Goal: Information Seeking & Learning: Find specific fact

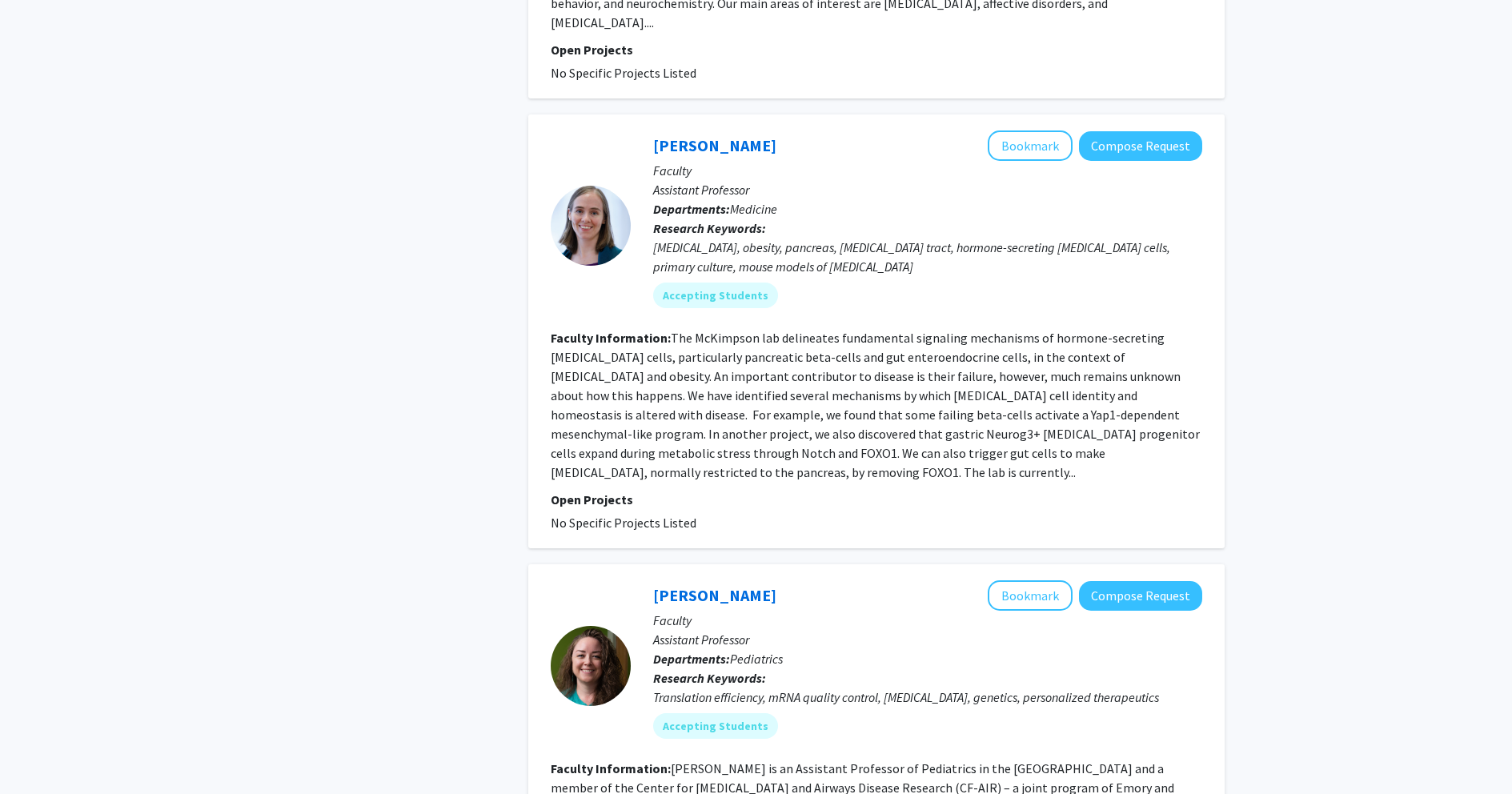
scroll to position [2882, 0]
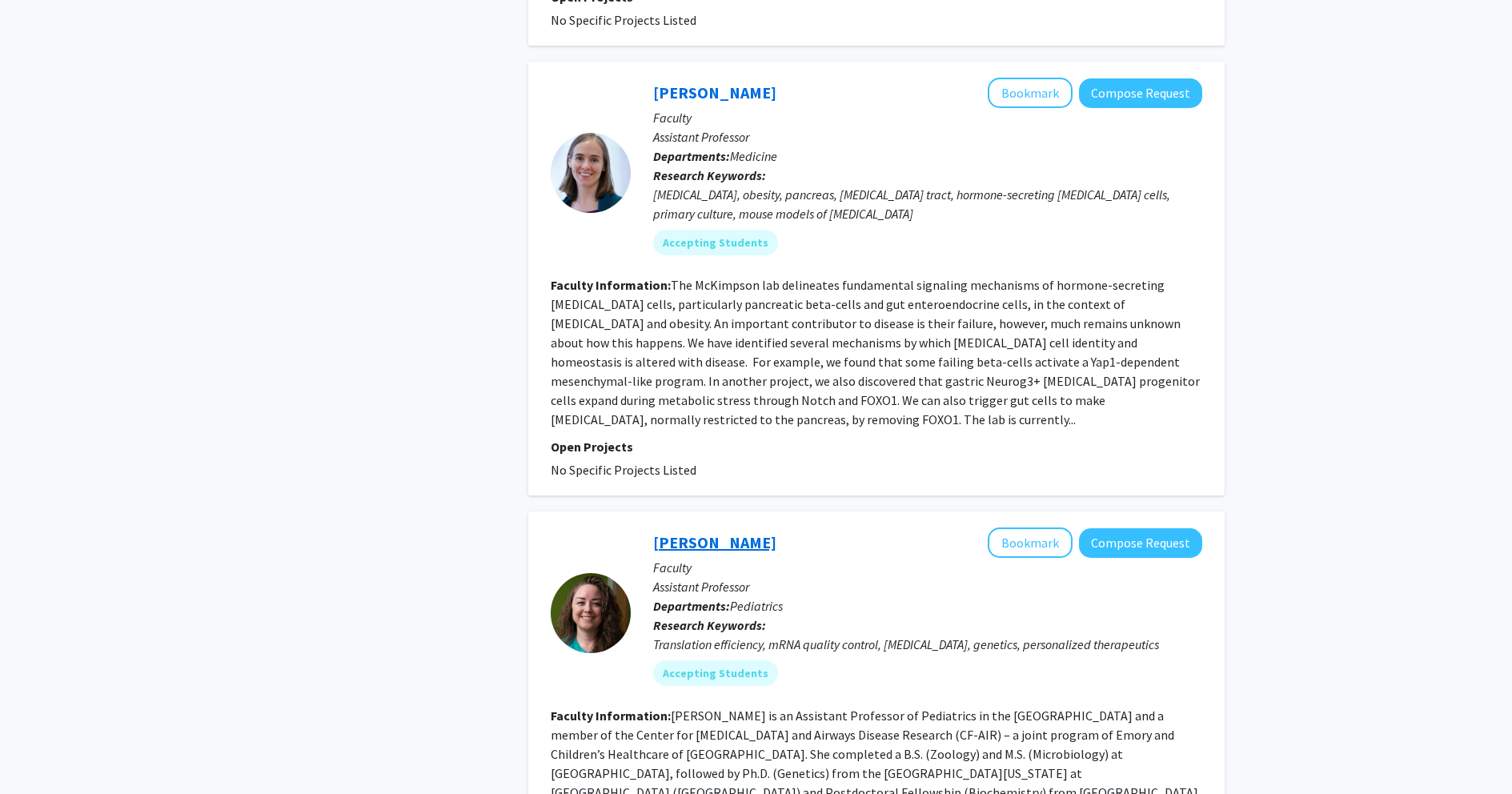
click at [718, 533] on link "[PERSON_NAME]" at bounding box center [715, 542] width 123 height 20
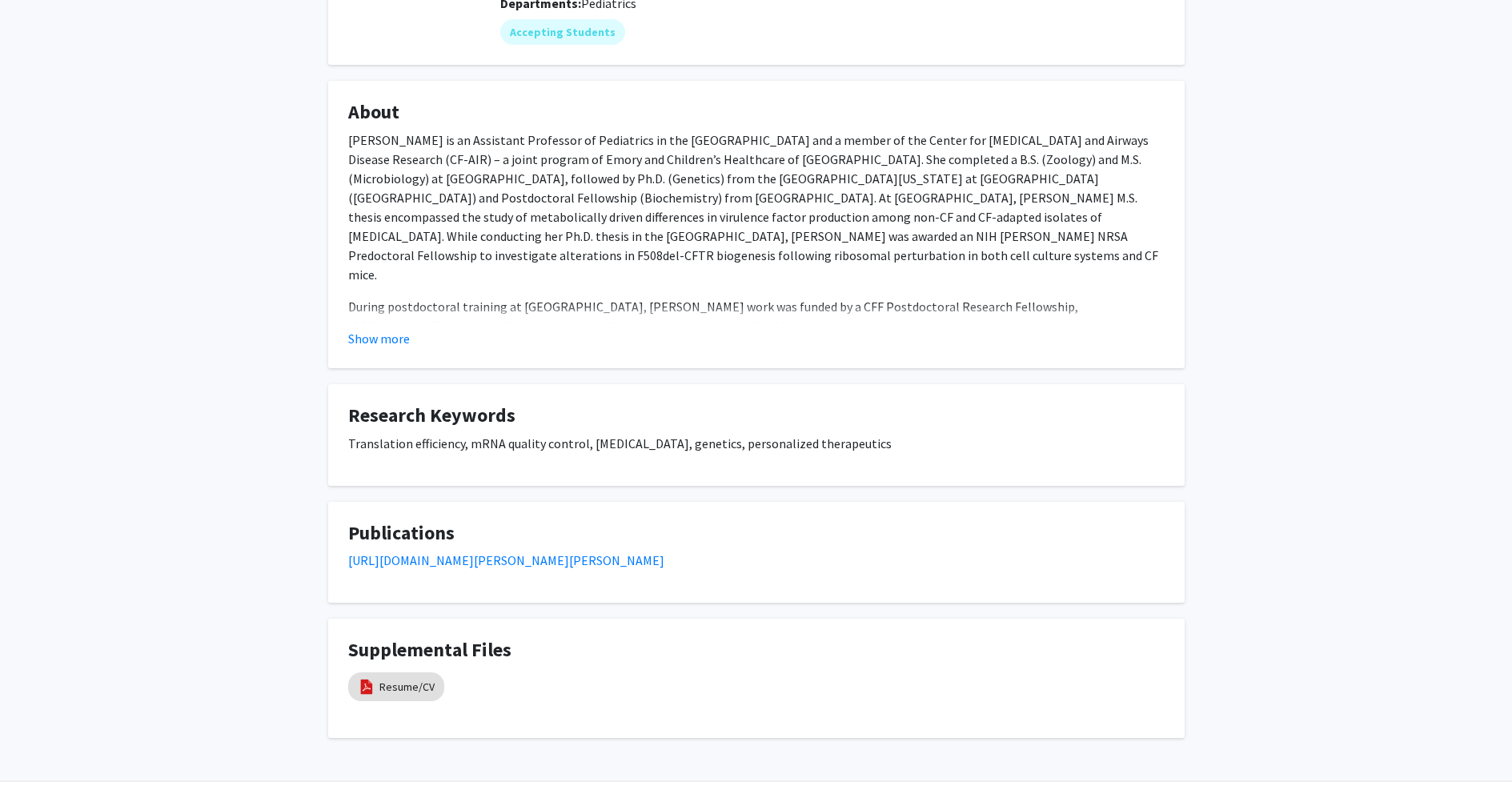
scroll to position [240, 0]
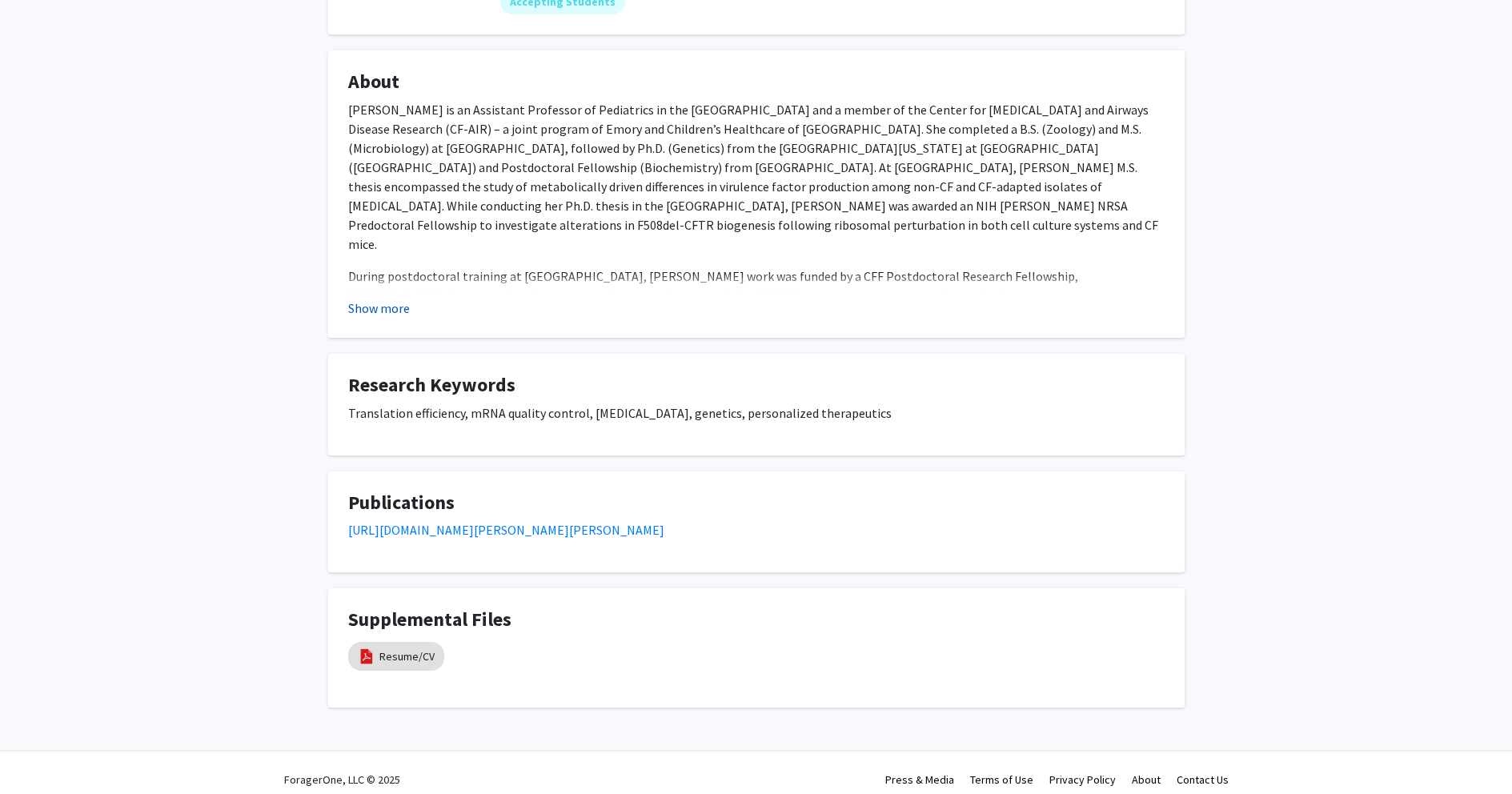
click at [393, 305] on button "Show more" at bounding box center [378, 309] width 61 height 20
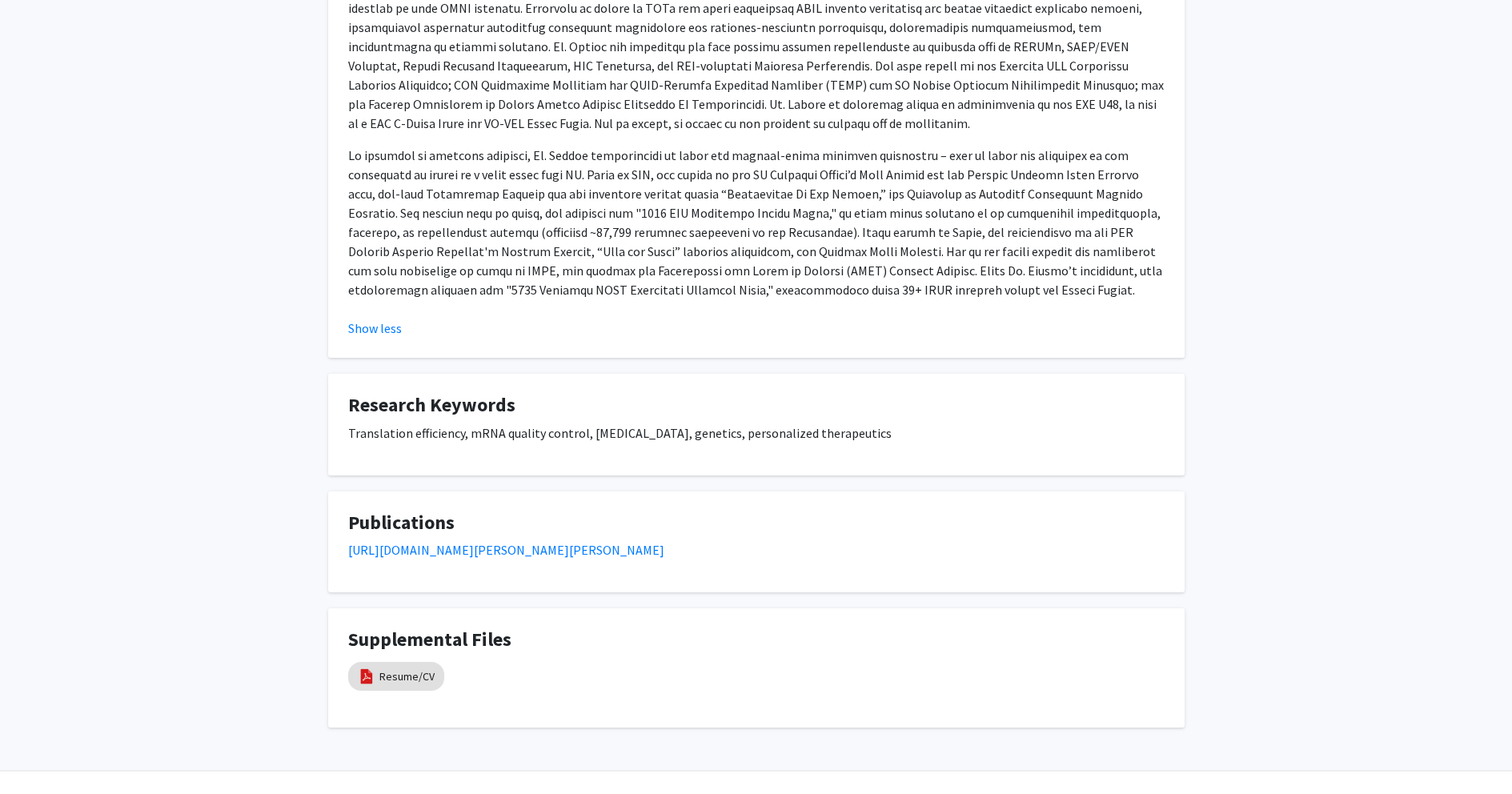
scroll to position [708, 0]
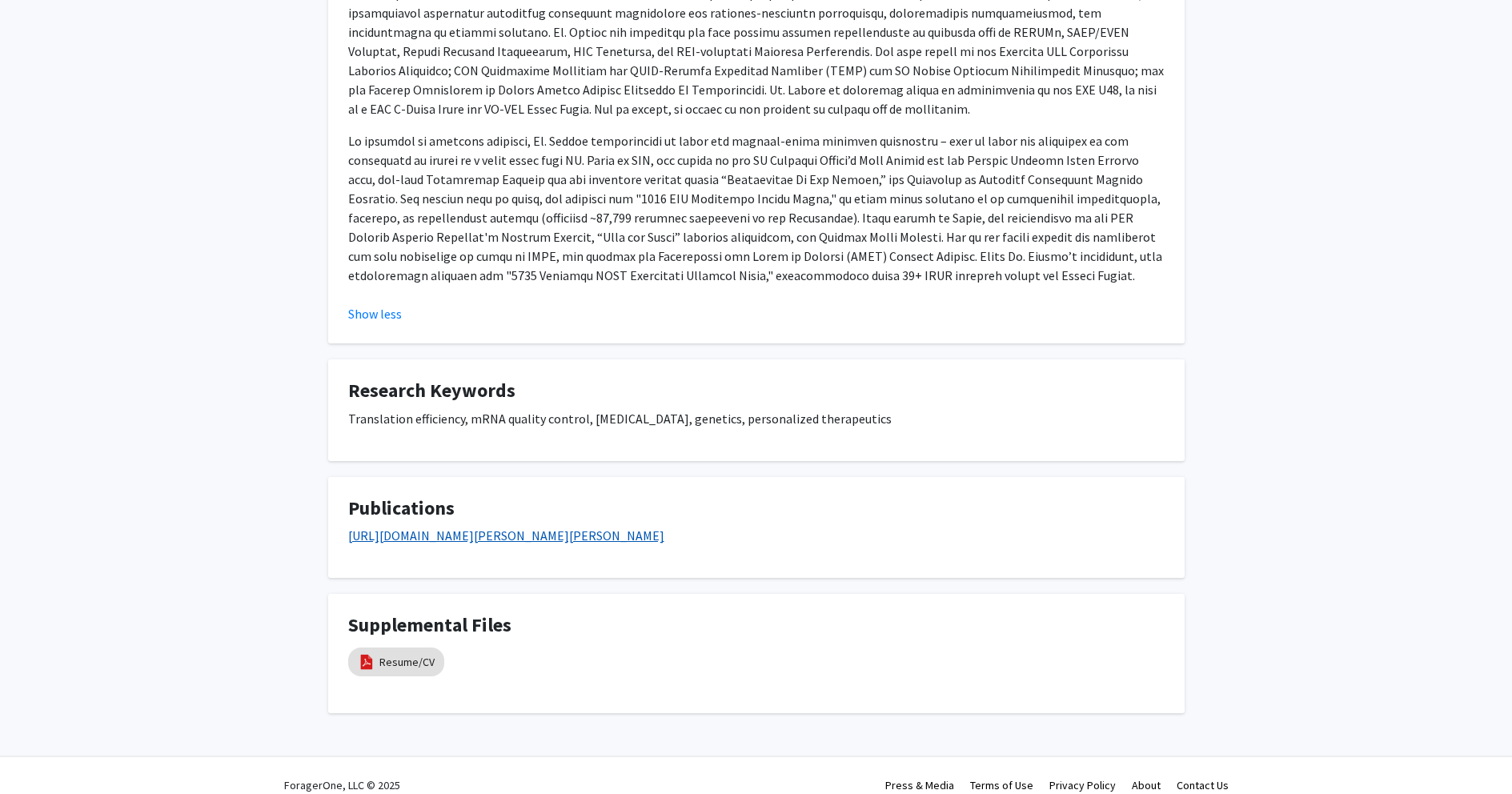
click at [540, 528] on link "[URL][DOMAIN_NAME][PERSON_NAME][PERSON_NAME]" at bounding box center [506, 536] width 316 height 16
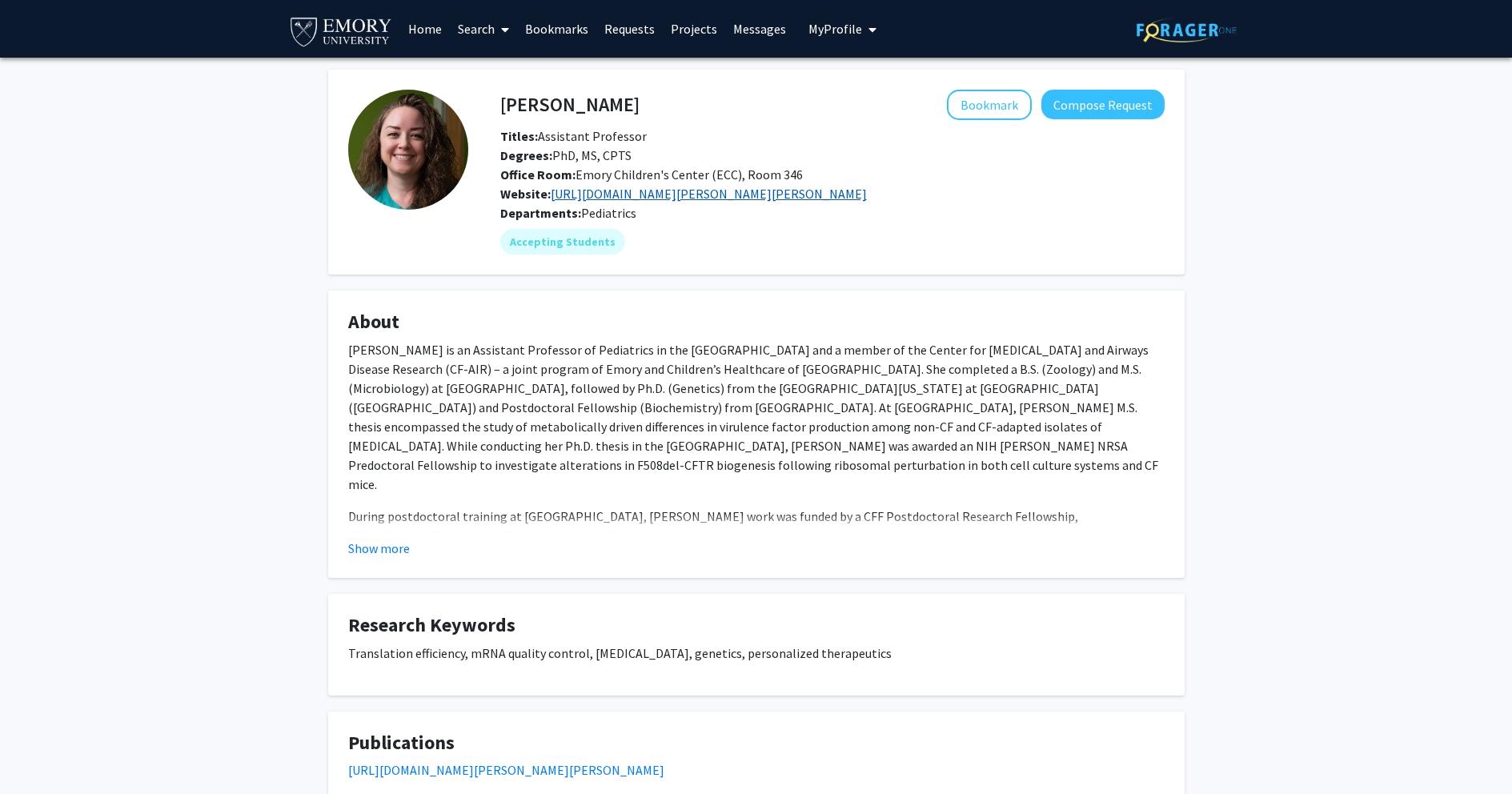
click at [629, 192] on link "[URL][DOMAIN_NAME][PERSON_NAME][PERSON_NAME]" at bounding box center [708, 194] width 316 height 16
click at [368, 540] on button "Show more" at bounding box center [378, 549] width 61 height 20
